Goal: Task Accomplishment & Management: Manage account settings

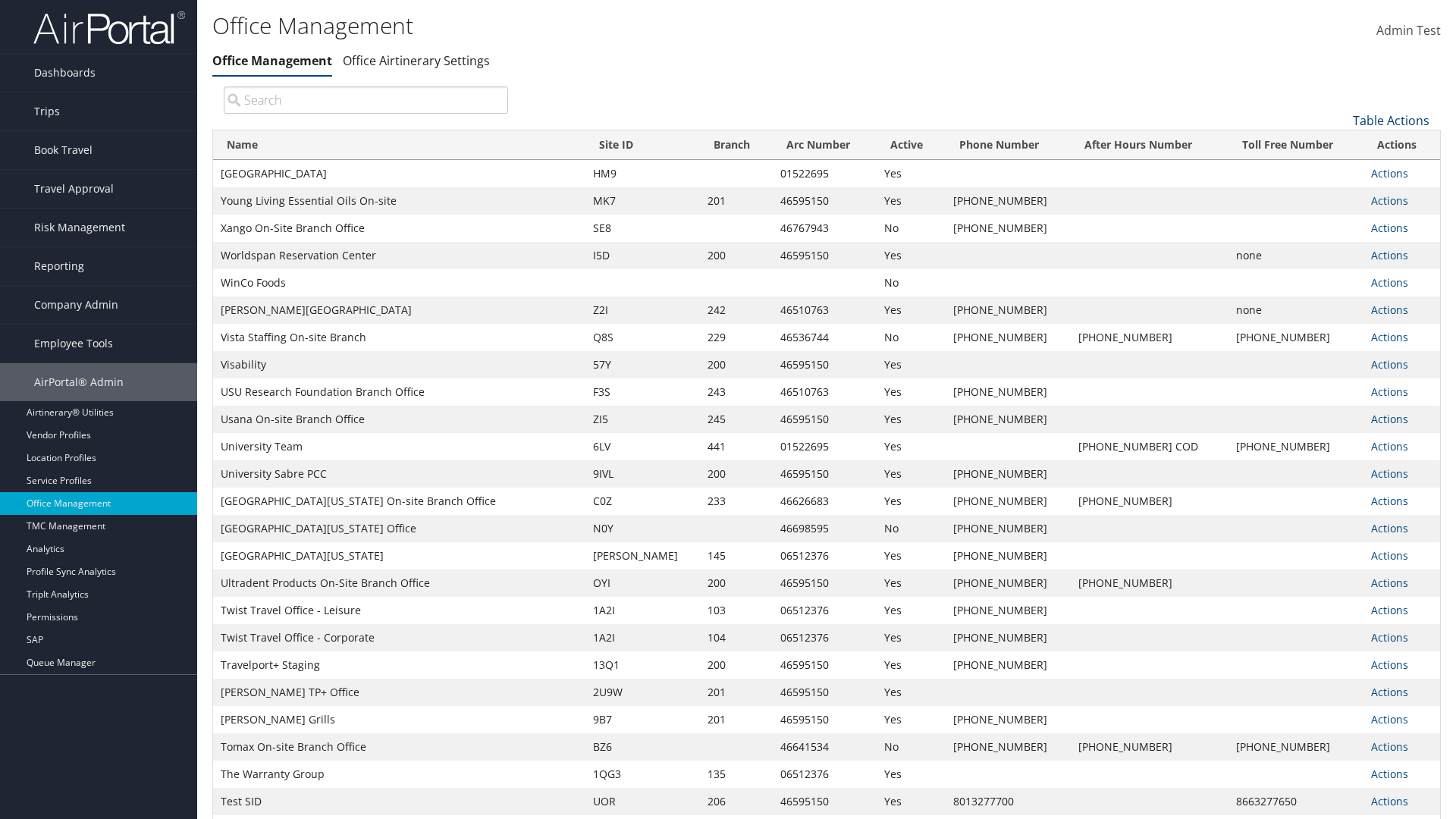
click at [1391, 119] on link "Table Actions" at bounding box center [1391, 120] width 77 height 16
click at [1340, 194] on link "Page Length" at bounding box center [1340, 195] width 200 height 26
click at [1340, 171] on link "25" at bounding box center [1340, 171] width 200 height 26
click at [1391, 119] on link "Table Actions" at bounding box center [1391, 120] width 77 height 16
click at [1340, 196] on link "50" at bounding box center [1340, 197] width 200 height 26
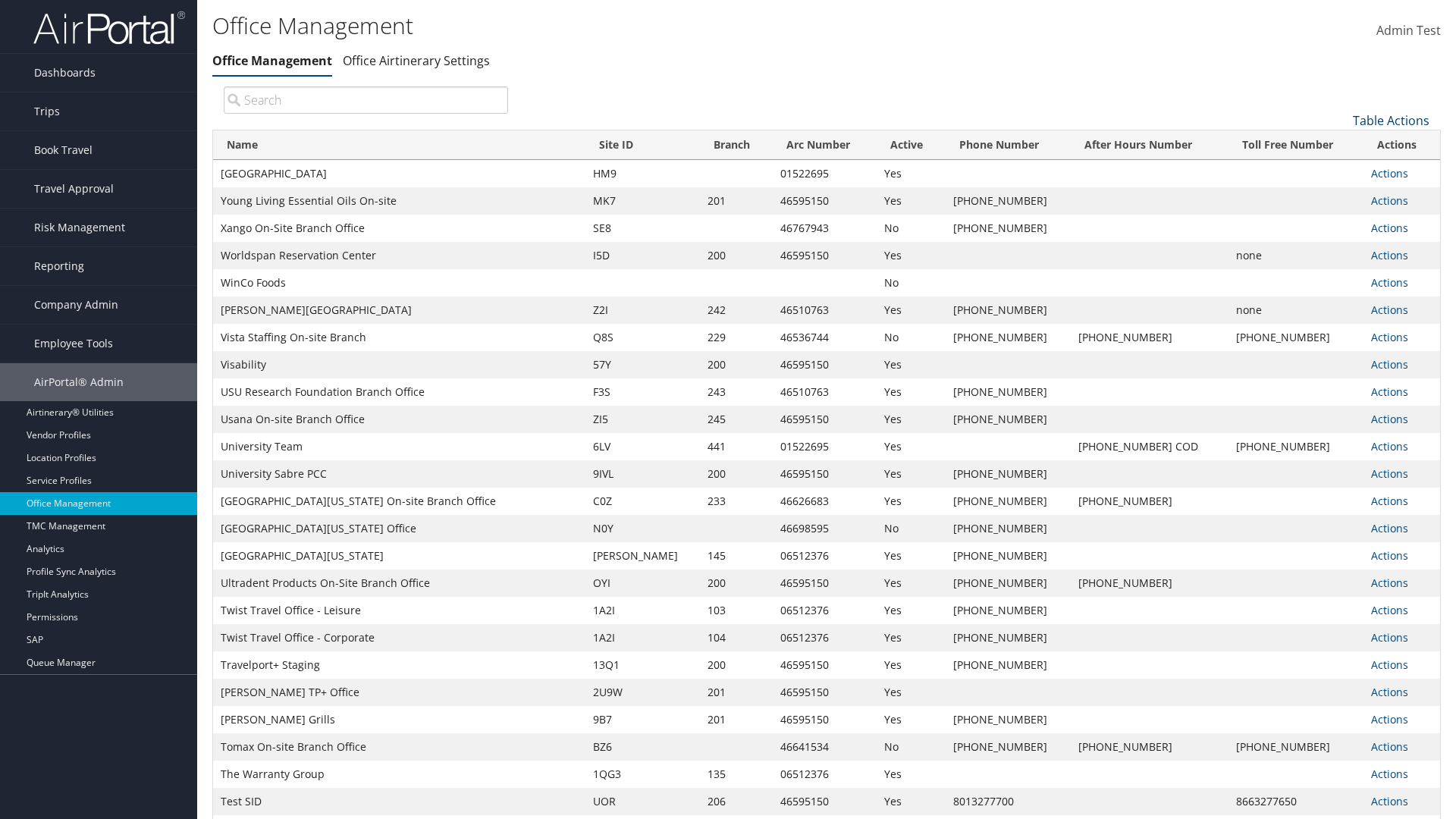
click at [1391, 119] on link "Table Actions" at bounding box center [1391, 120] width 77 height 16
click at [1340, 194] on link "Page Length" at bounding box center [1340, 195] width 200 height 26
click at [1340, 222] on link "100" at bounding box center [1340, 222] width 200 height 26
click at [1391, 119] on link "Table Actions" at bounding box center [1391, 120] width 77 height 16
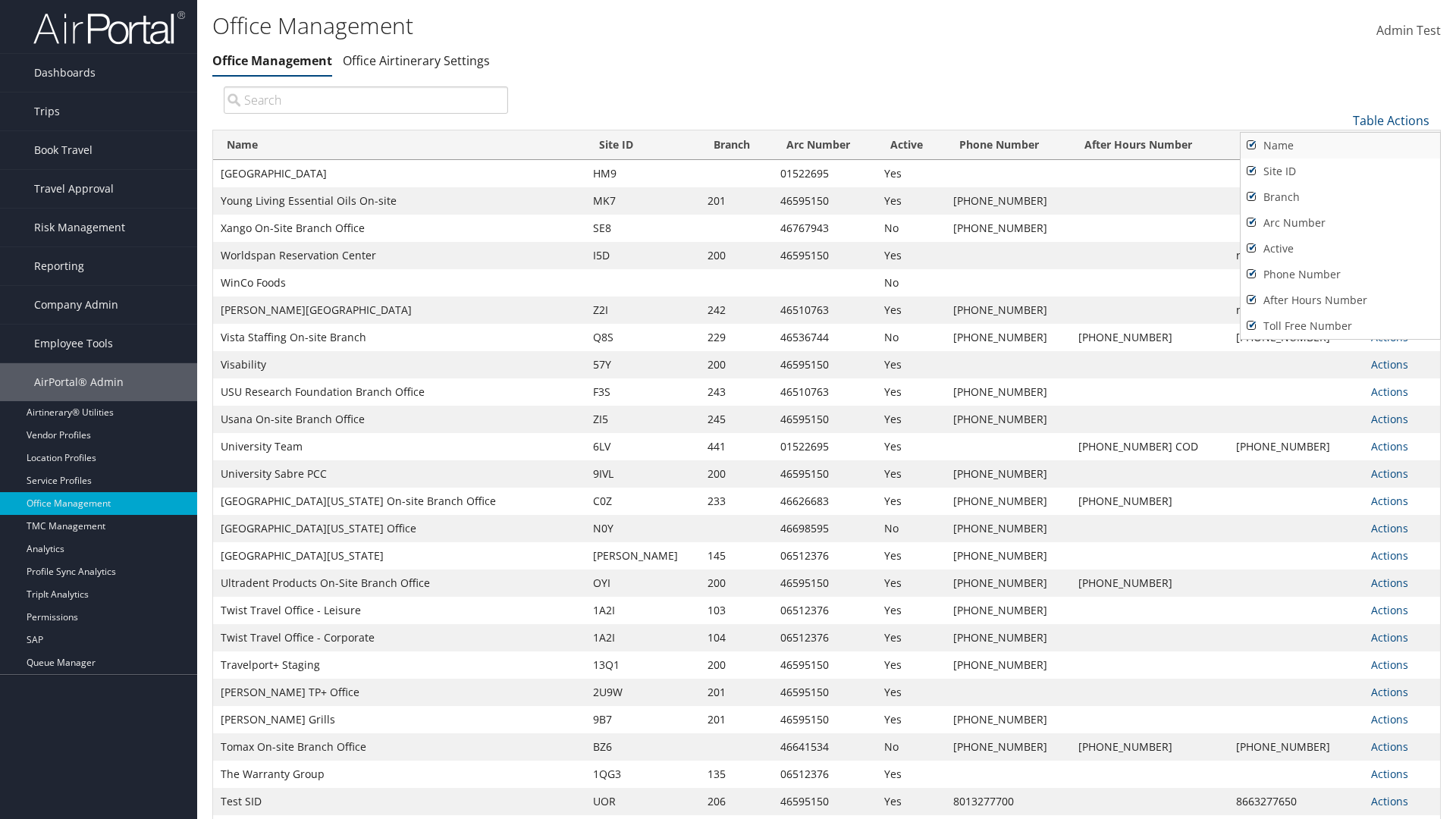
click at [1340, 145] on link "Name" at bounding box center [1340, 146] width 200 height 26
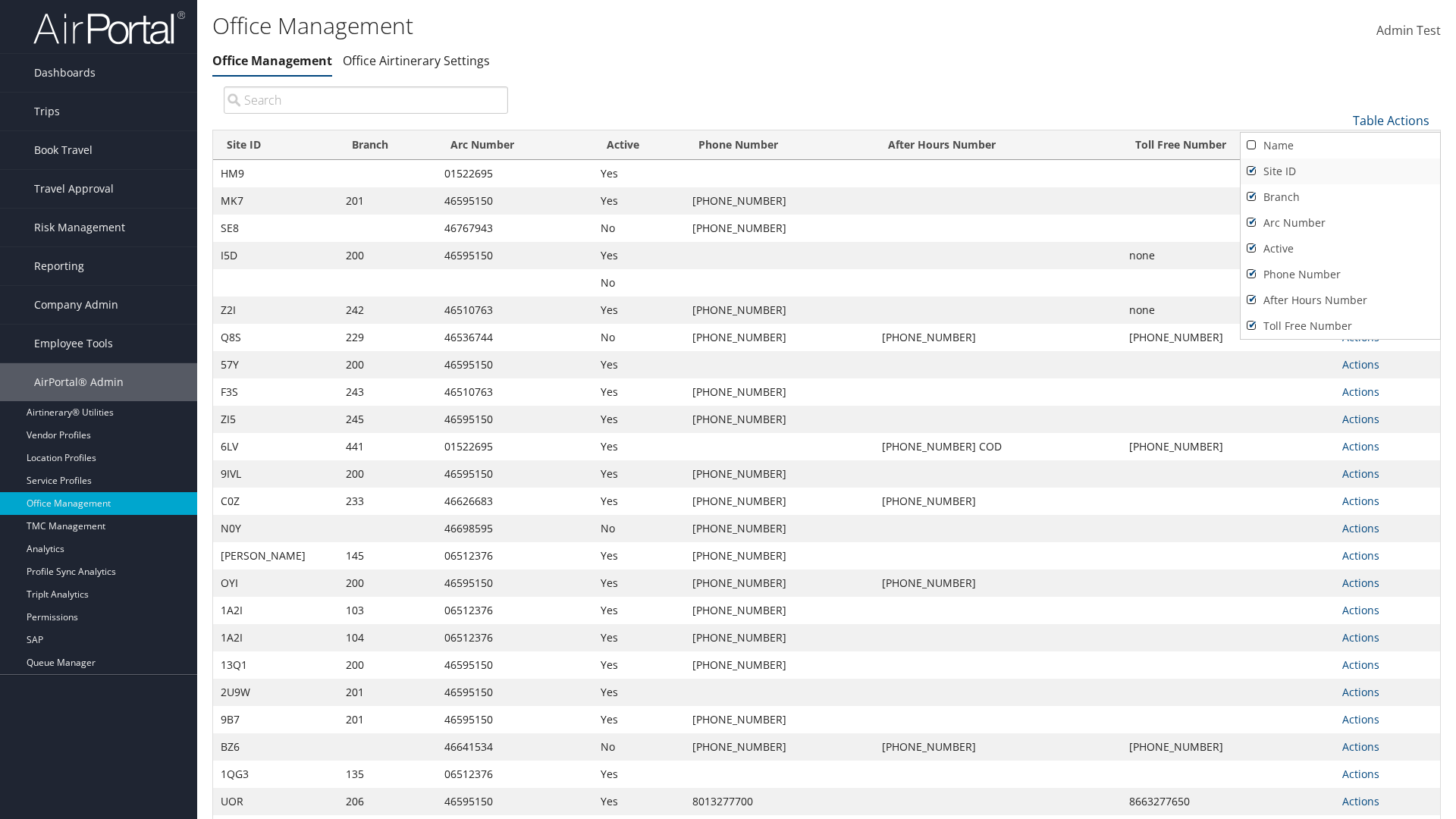
click at [1340, 171] on link "Site ID" at bounding box center [1340, 171] width 200 height 26
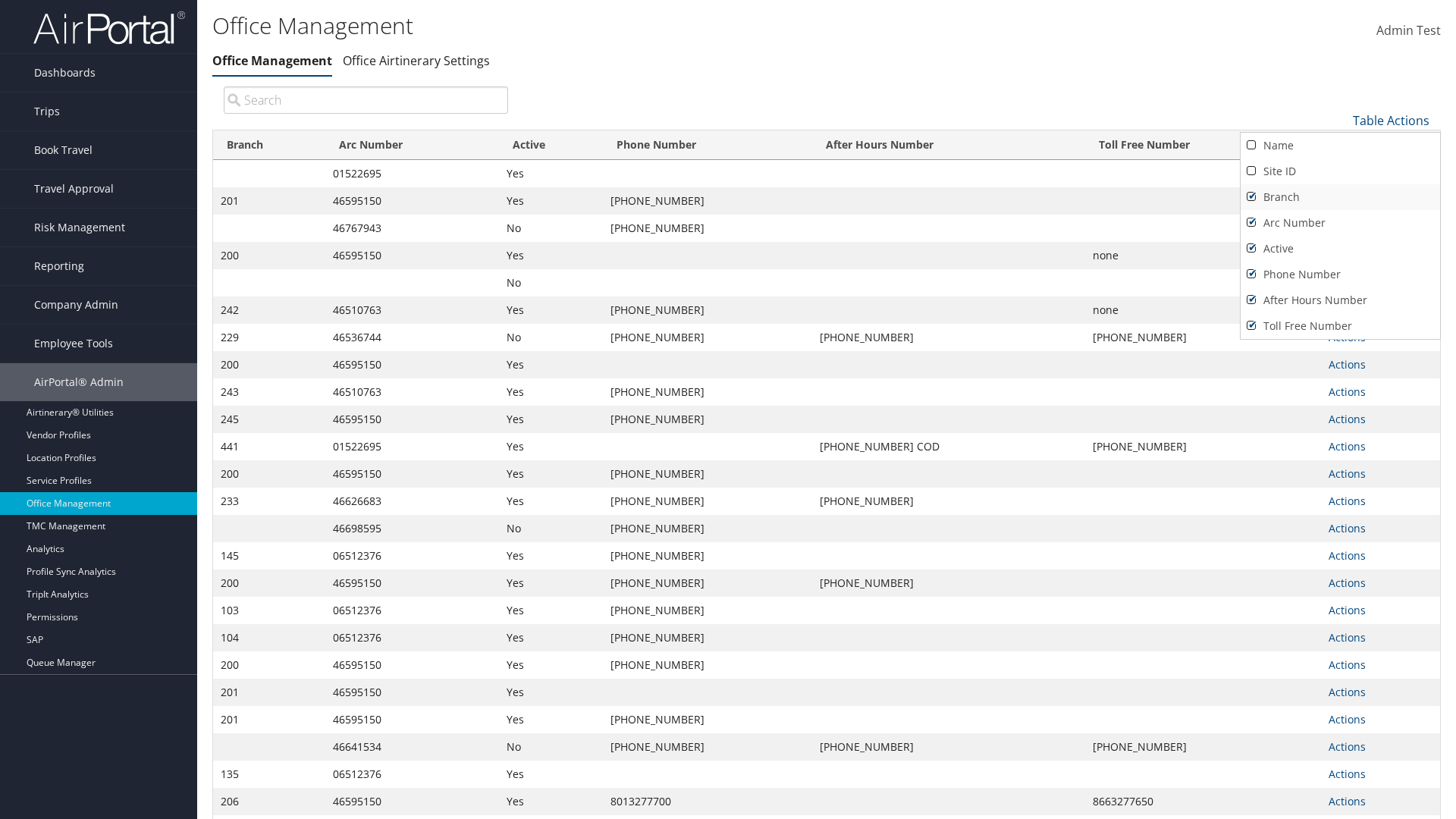
click at [1340, 196] on link "Branch" at bounding box center [1340, 197] width 200 height 26
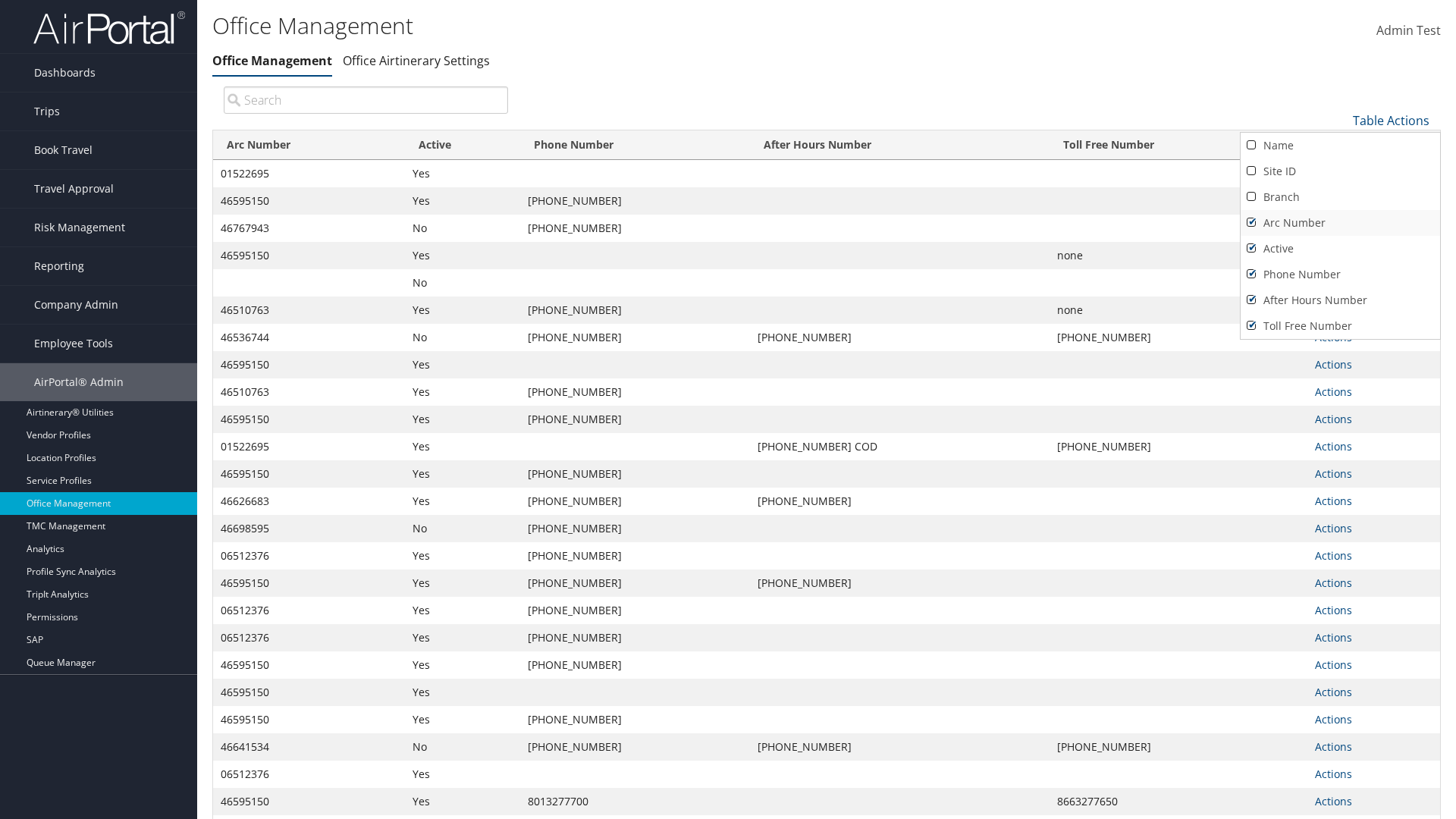
click at [1340, 222] on link "Arc Number" at bounding box center [1340, 222] width 200 height 26
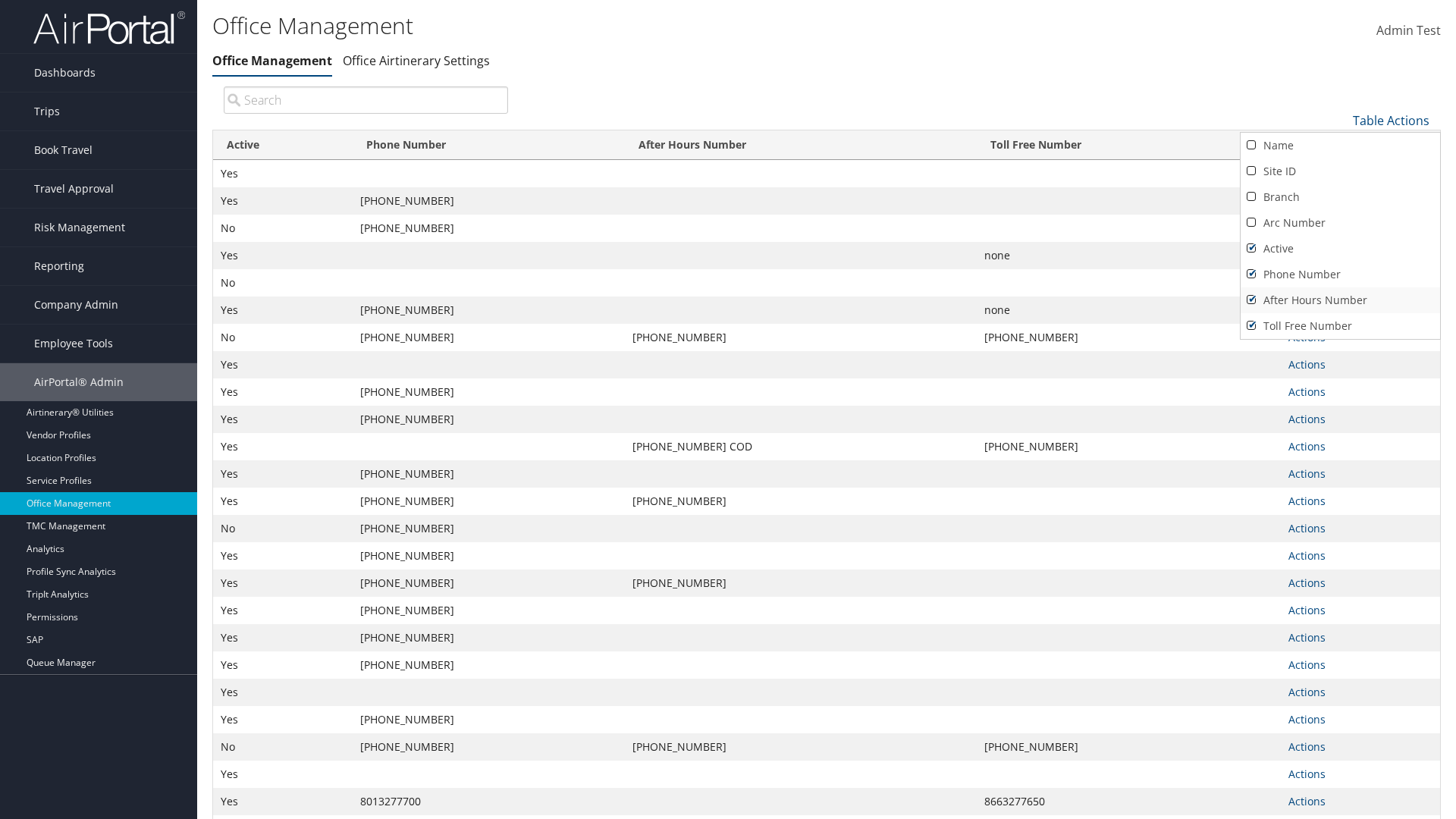
click at [1340, 299] on link "After Hours Number" at bounding box center [1340, 300] width 200 height 26
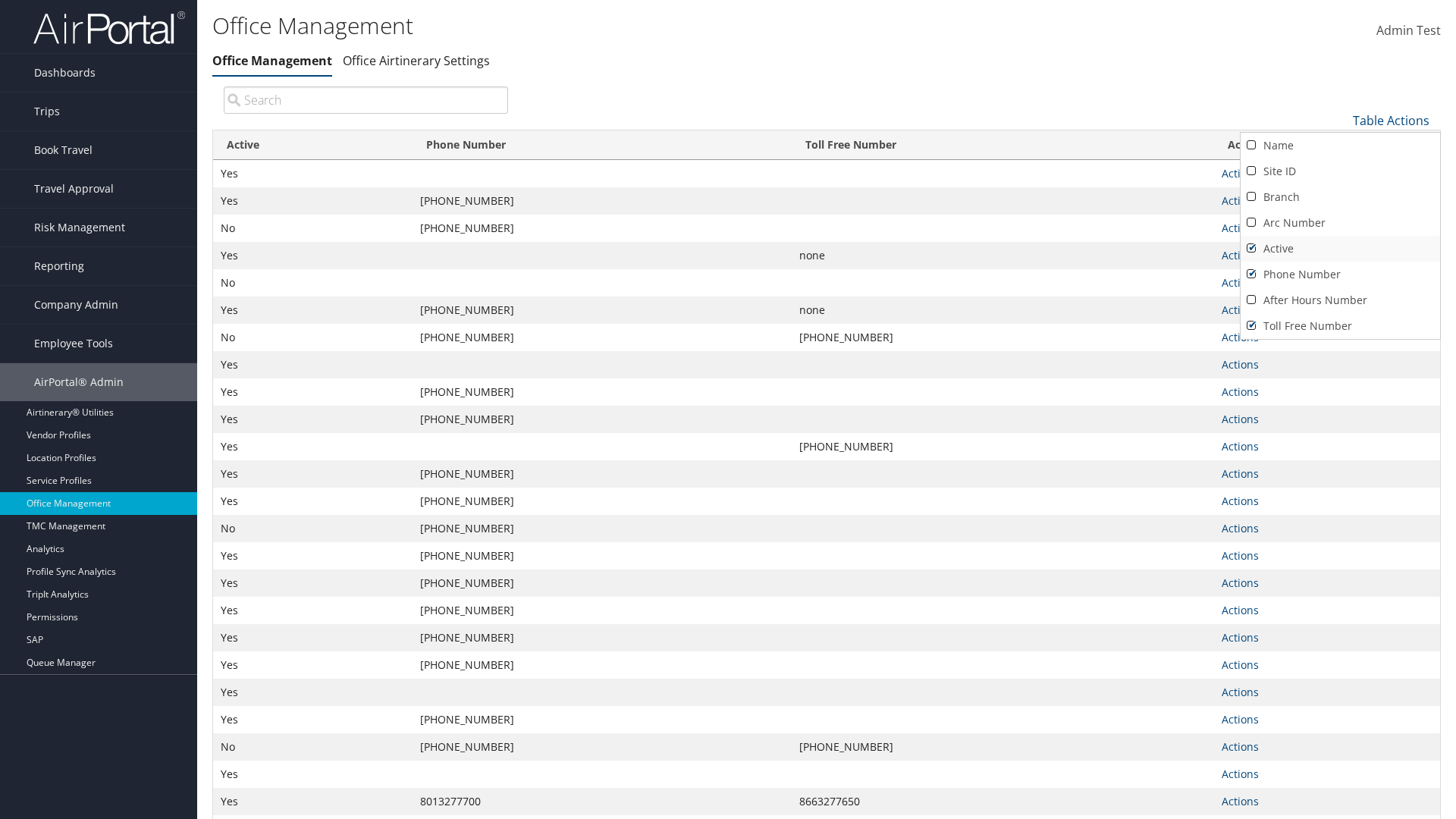
click at [1340, 248] on link "Active" at bounding box center [1340, 249] width 200 height 26
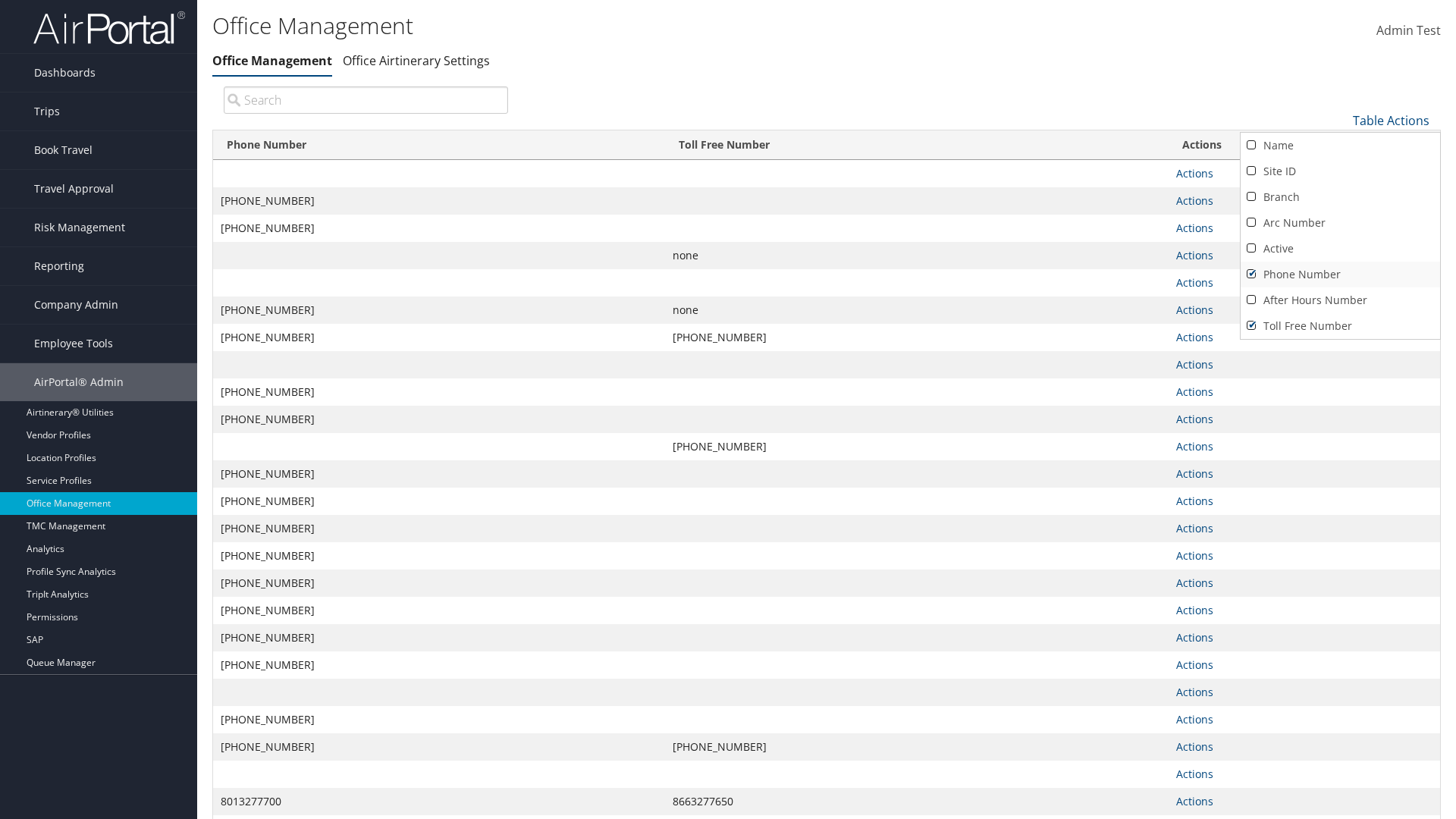
click at [1340, 274] on link "Phone Number" at bounding box center [1340, 274] width 200 height 26
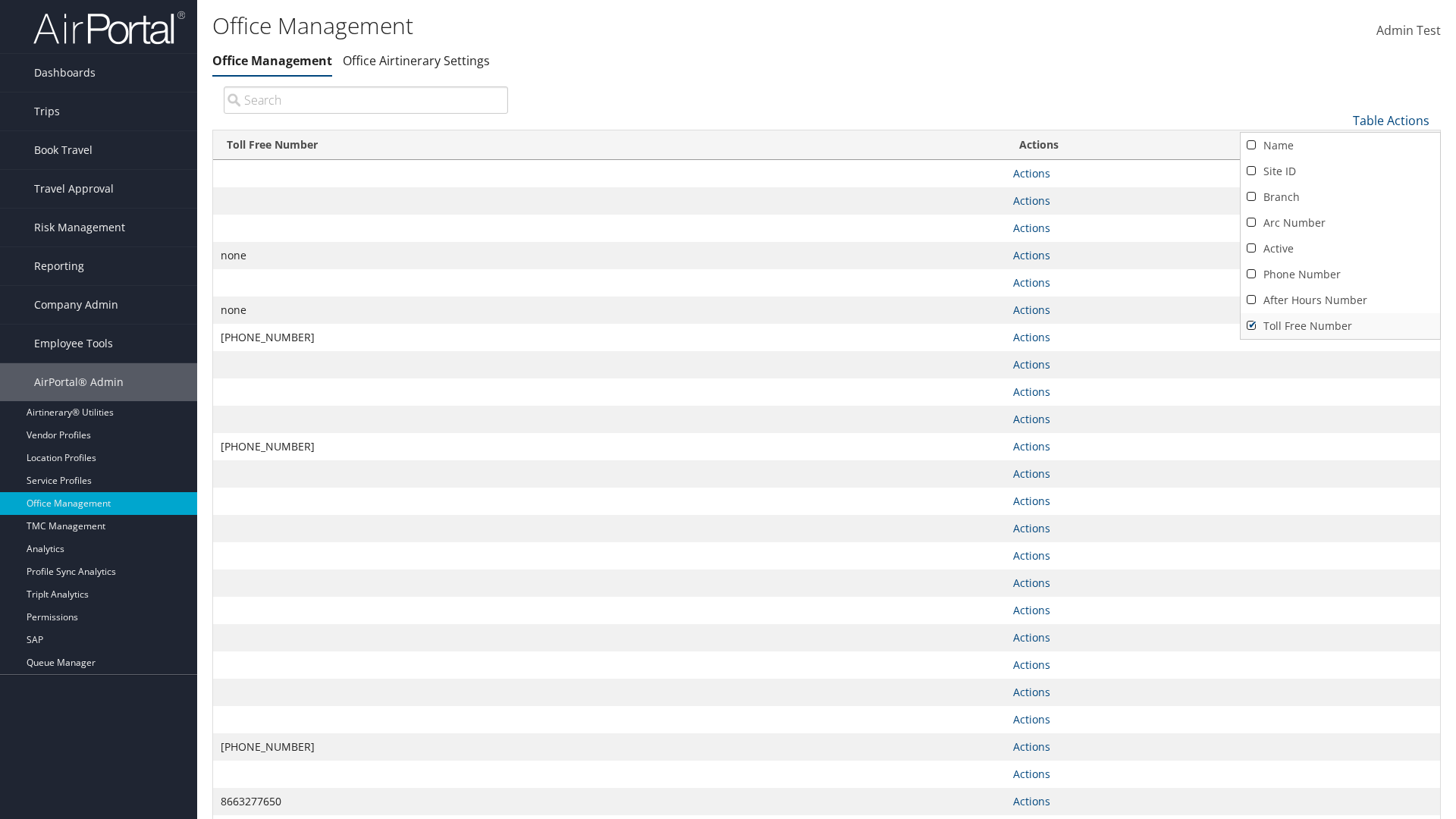
click at [1340, 325] on link "Toll Free Number" at bounding box center [1340, 325] width 200 height 26
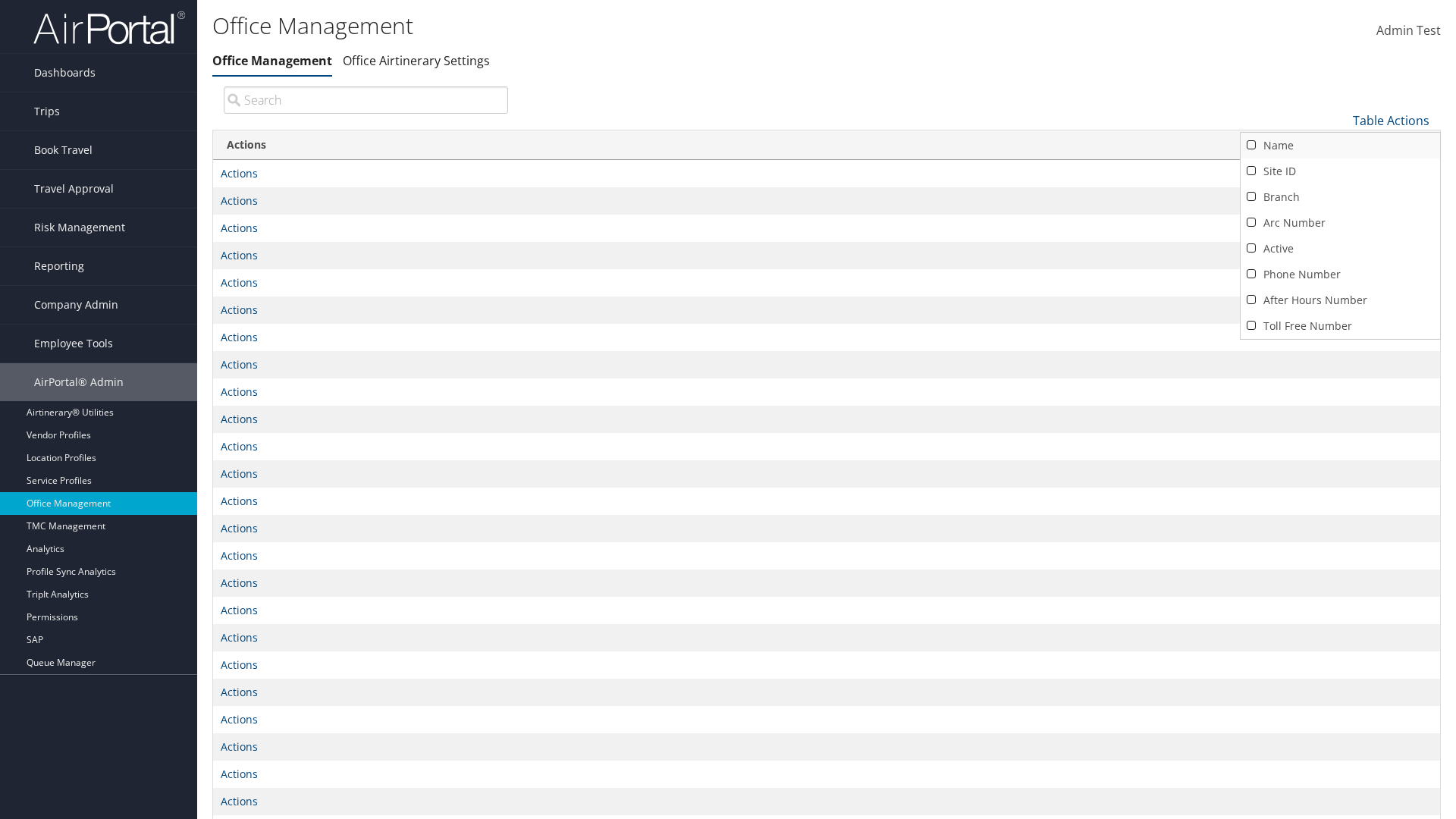
click at [1340, 145] on link "Name" at bounding box center [1340, 146] width 200 height 26
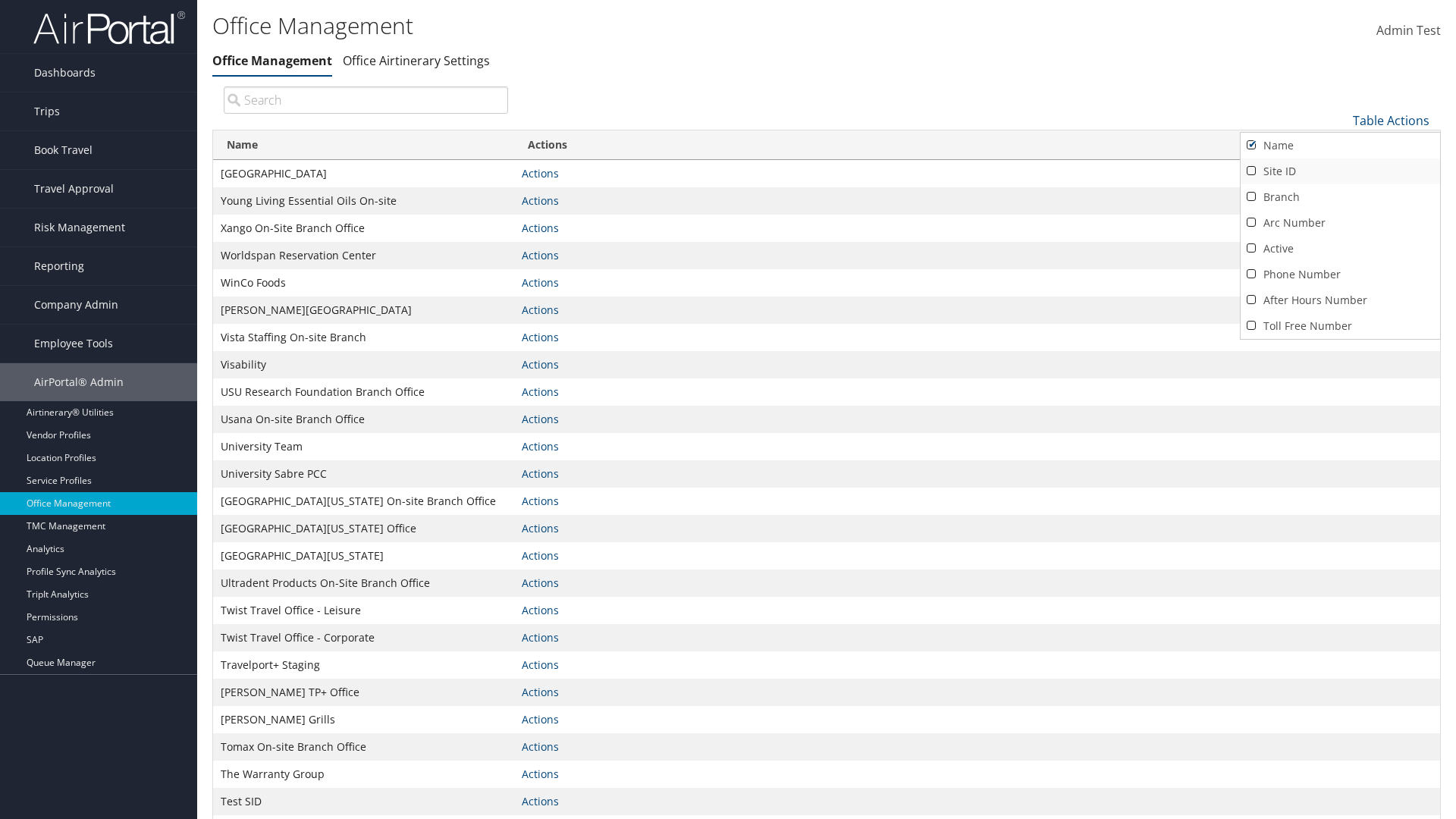
click at [1340, 171] on link "Site ID" at bounding box center [1340, 171] width 200 height 26
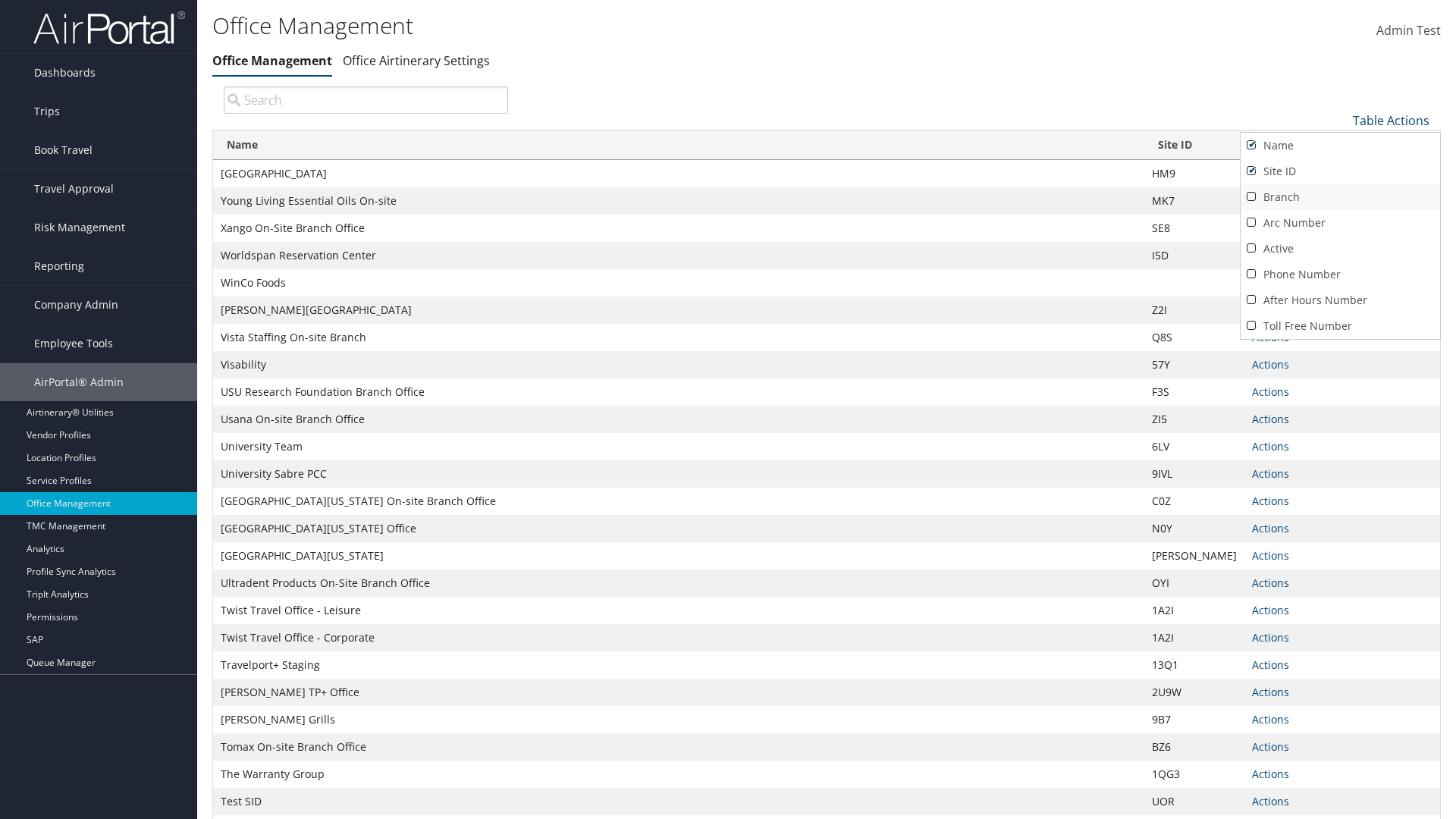
click at [1340, 196] on link "Branch" at bounding box center [1340, 197] width 200 height 26
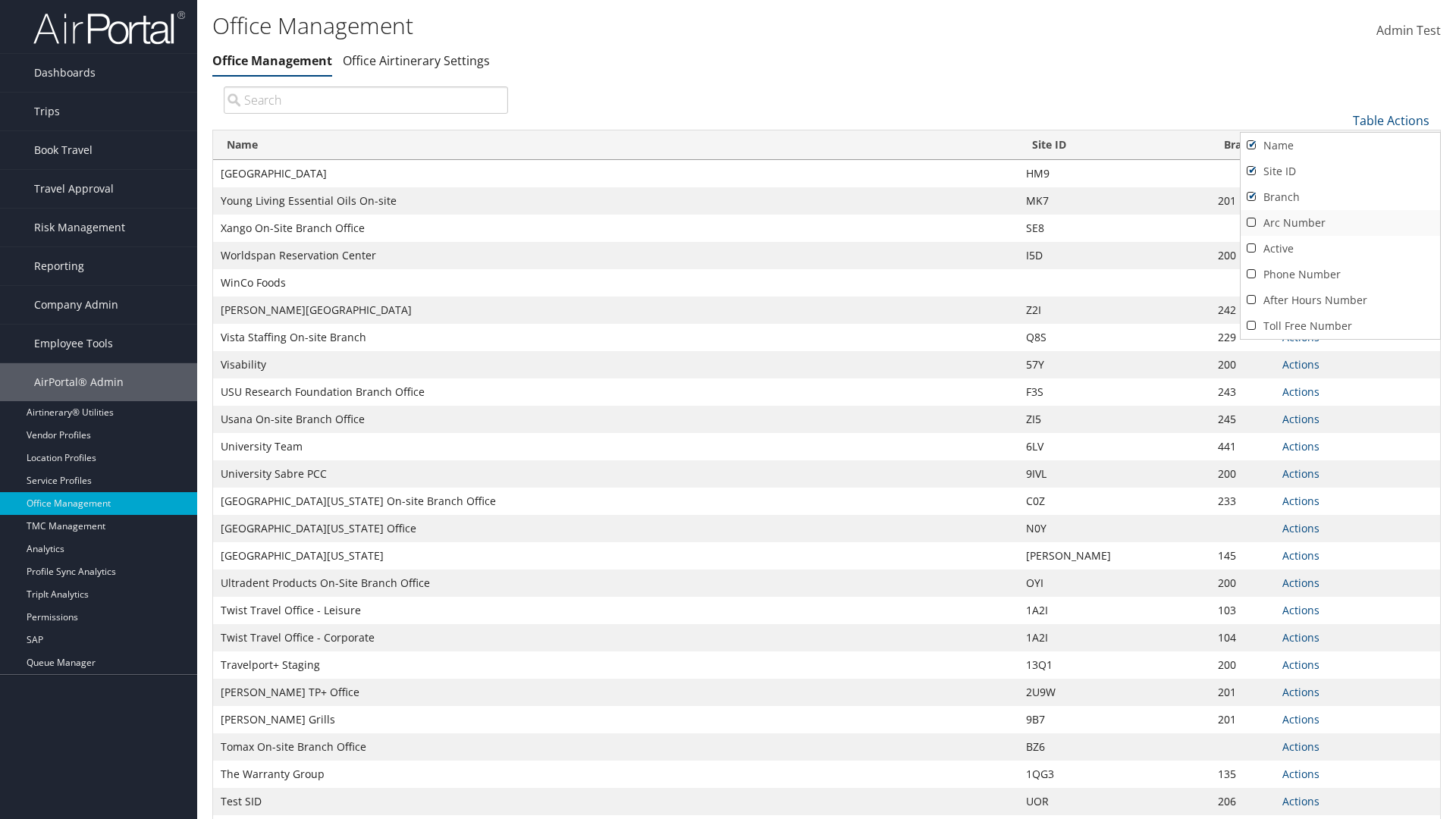
click at [1340, 222] on link "Arc Number" at bounding box center [1340, 222] width 200 height 26
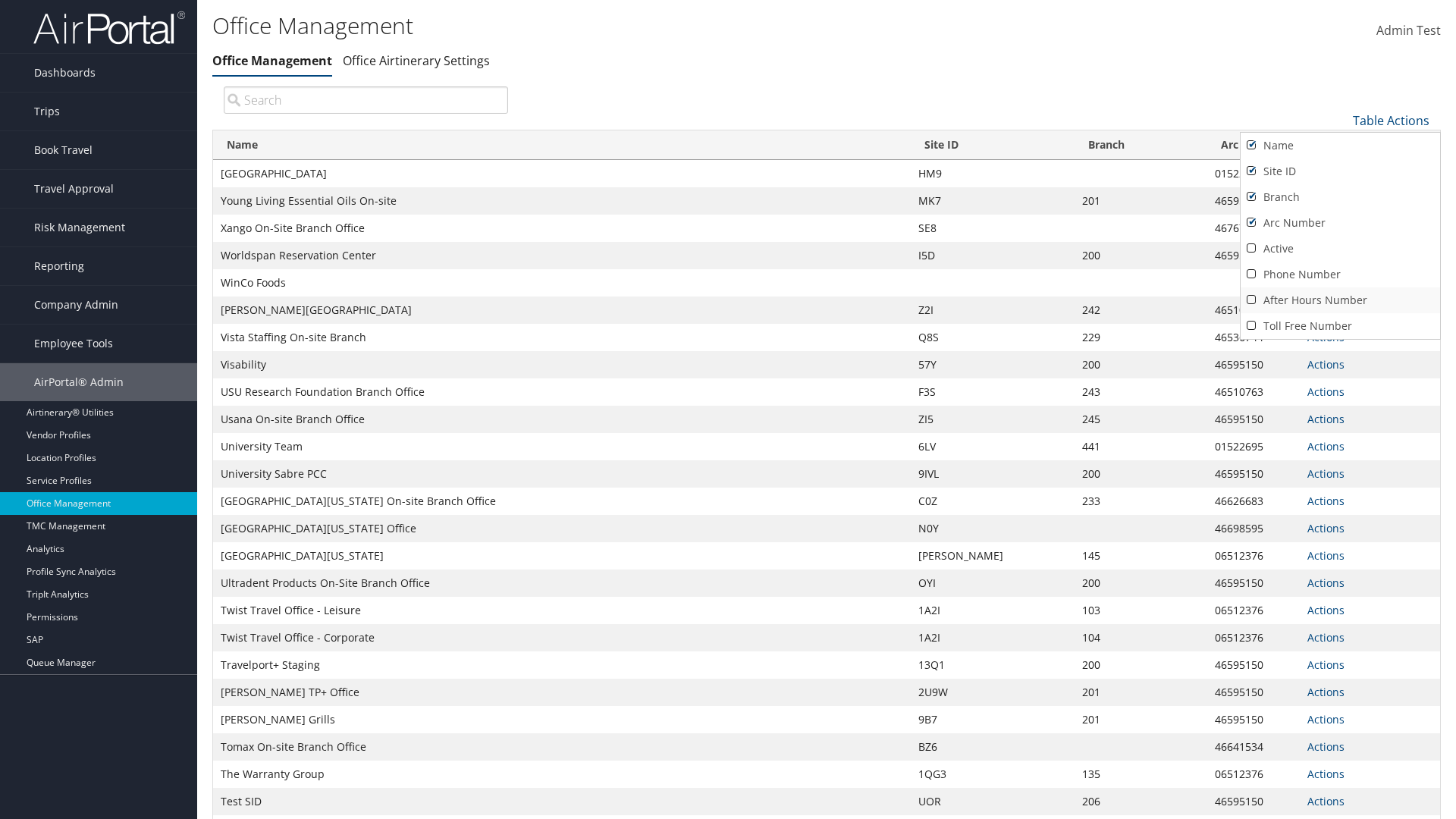
click at [1340, 299] on link "After Hours Number" at bounding box center [1340, 300] width 200 height 26
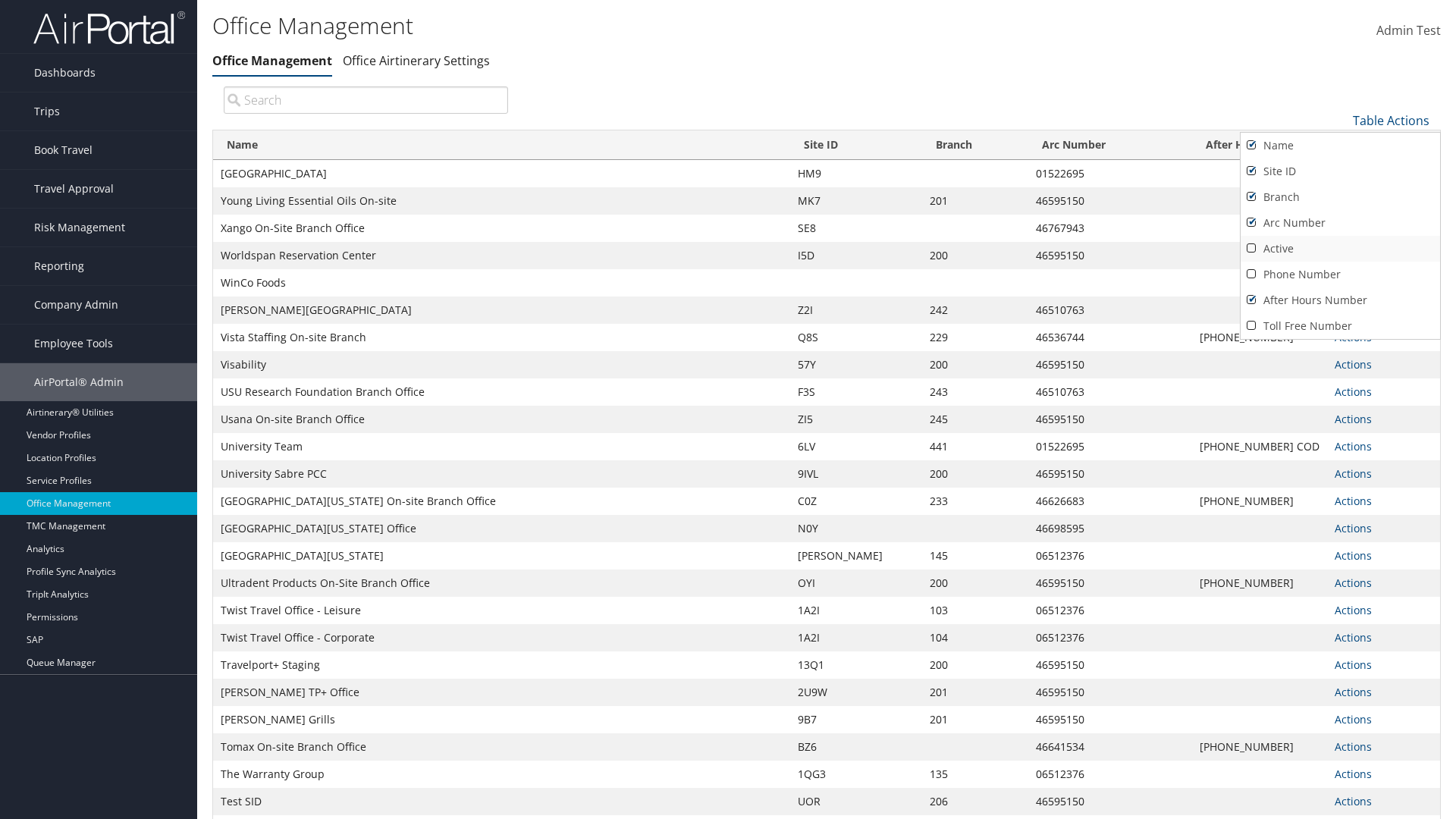
click at [1340, 248] on link "Active" at bounding box center [1340, 249] width 200 height 26
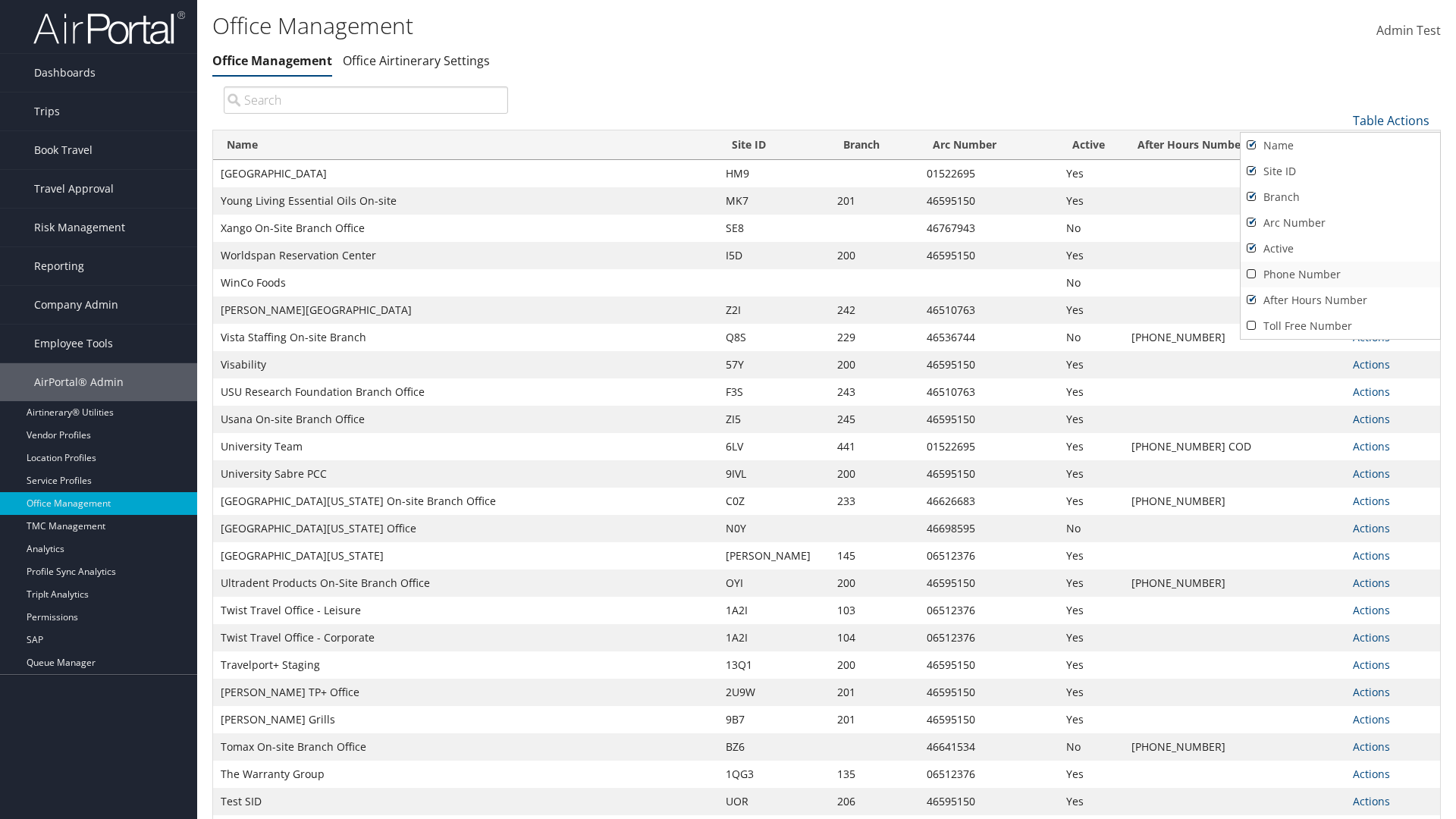
click at [1340, 274] on link "Phone Number" at bounding box center [1340, 274] width 200 height 26
